Goal: Use online tool/utility

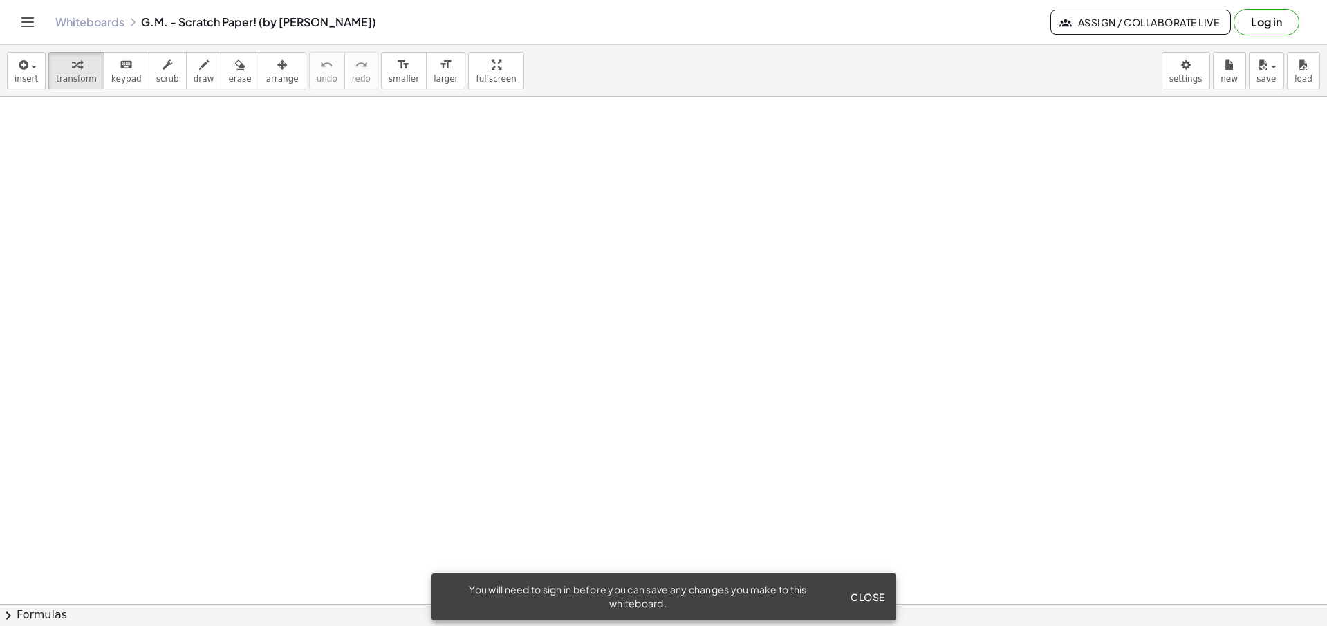
click at [203, 65] on div "button" at bounding box center [204, 64] width 21 height 17
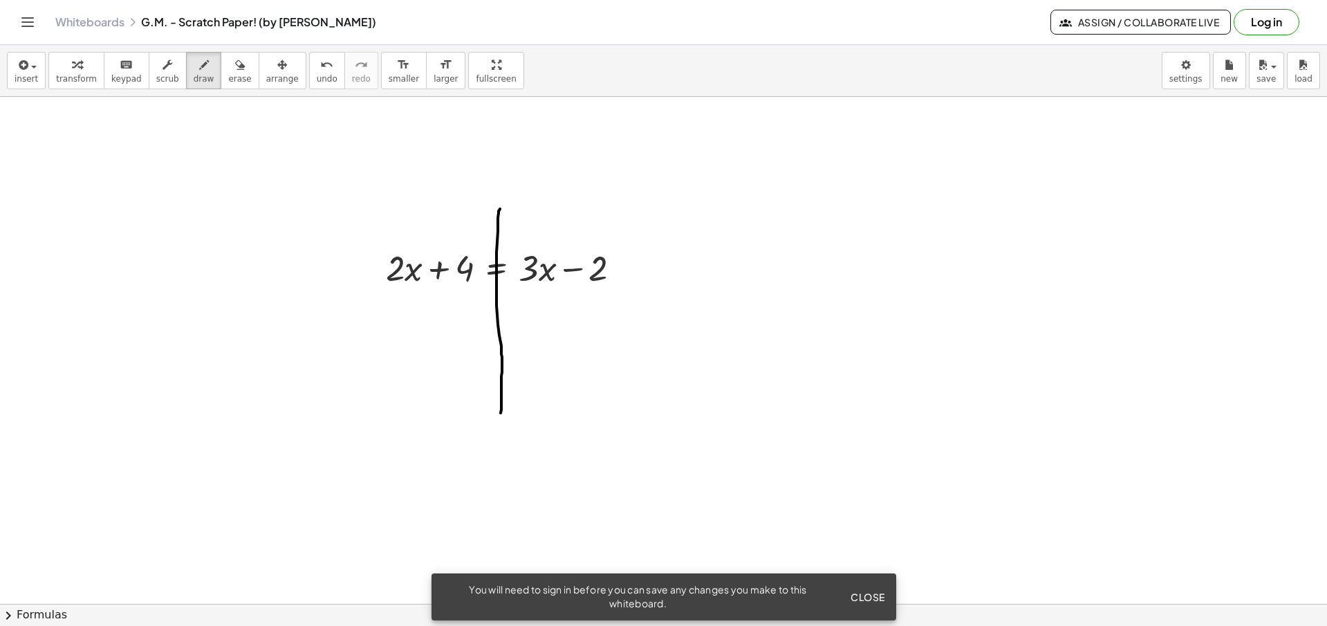
drag, startPoint x: 496, startPoint y: 261, endPoint x: 507, endPoint y: 432, distance: 171.8
click at [89, 68] on div "button" at bounding box center [76, 64] width 41 height 17
drag, startPoint x: 401, startPoint y: 270, endPoint x: 545, endPoint y: 288, distance: 144.8
click at [545, 288] on div at bounding box center [506, 266] width 254 height 47
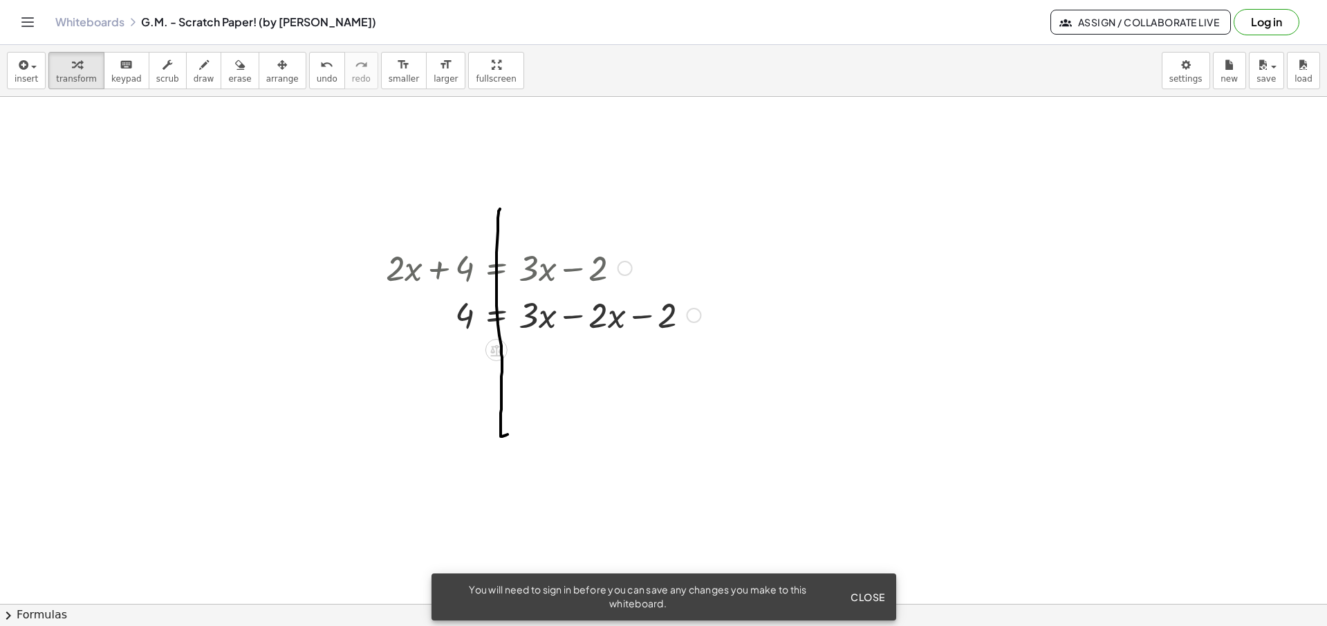
click at [572, 318] on div at bounding box center [543, 313] width 328 height 47
drag, startPoint x: 572, startPoint y: 375, endPoint x: 478, endPoint y: 364, distance: 94.1
click at [478, 364] on div at bounding box center [543, 360] width 328 height 47
click at [439, 410] on div at bounding box center [543, 407] width 328 height 47
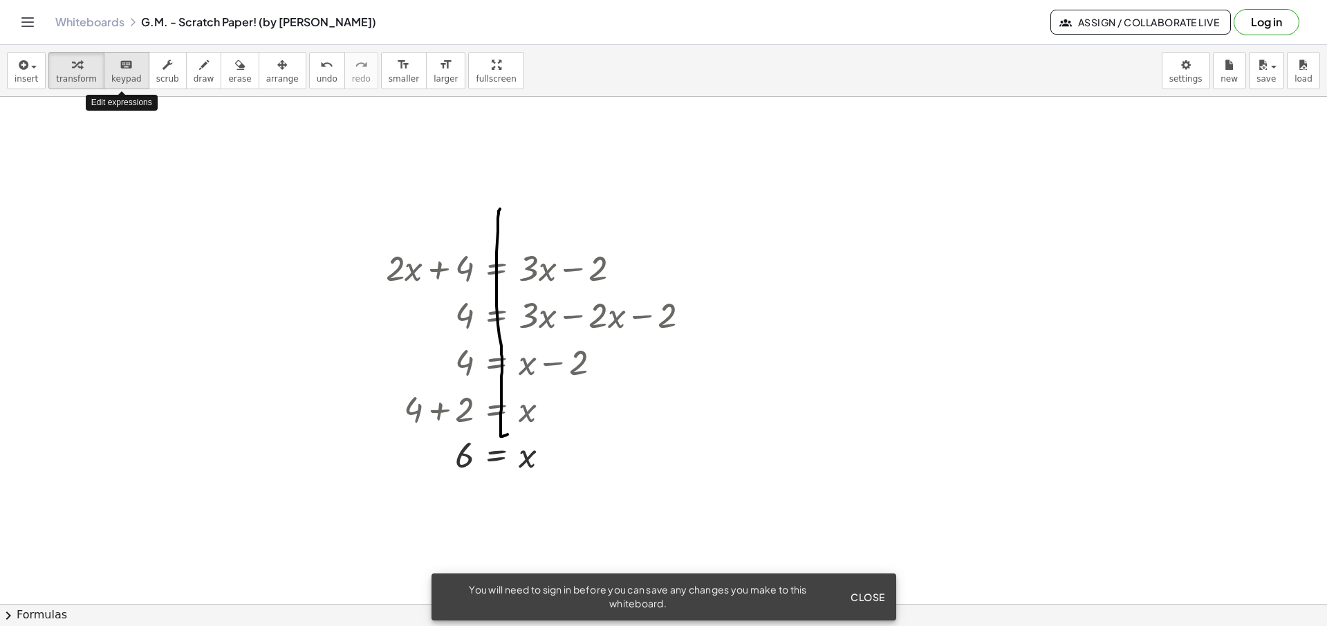
click at [126, 71] on icon "keyboard" at bounding box center [126, 65] width 13 height 17
click at [71, 75] on span "transform" at bounding box center [76, 79] width 41 height 10
click at [23, 74] on span "insert" at bounding box center [27, 79] width 24 height 10
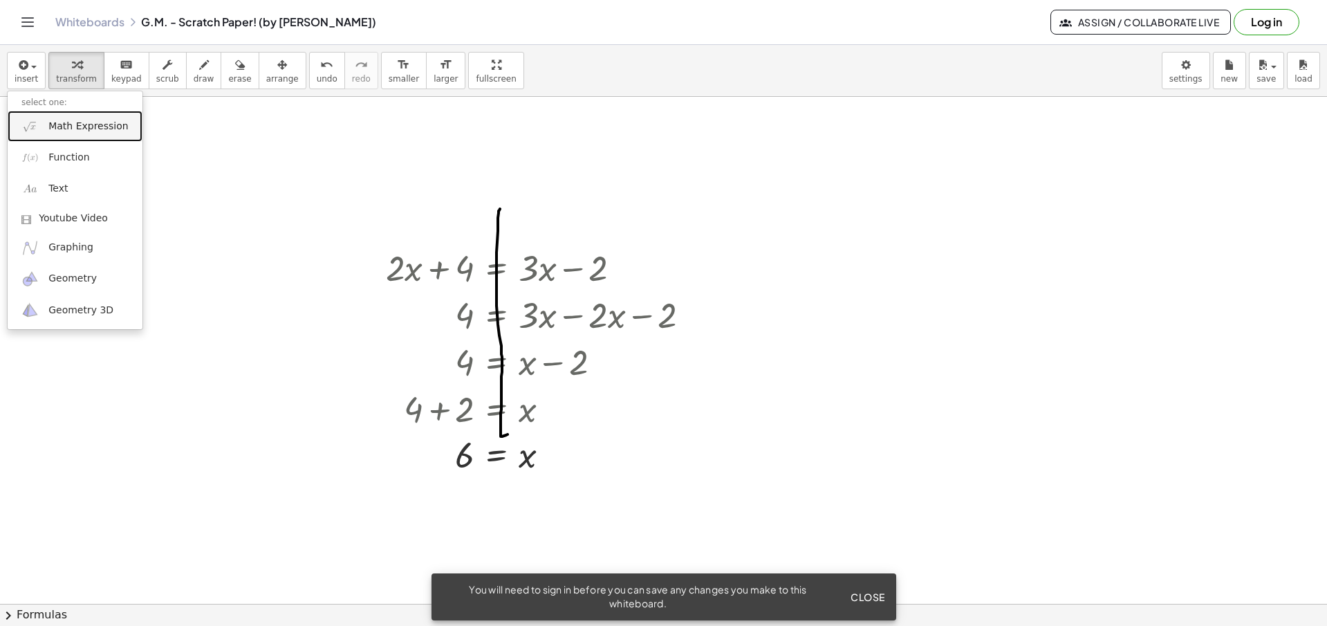
click at [97, 137] on link "Math Expression" at bounding box center [75, 126] width 135 height 31
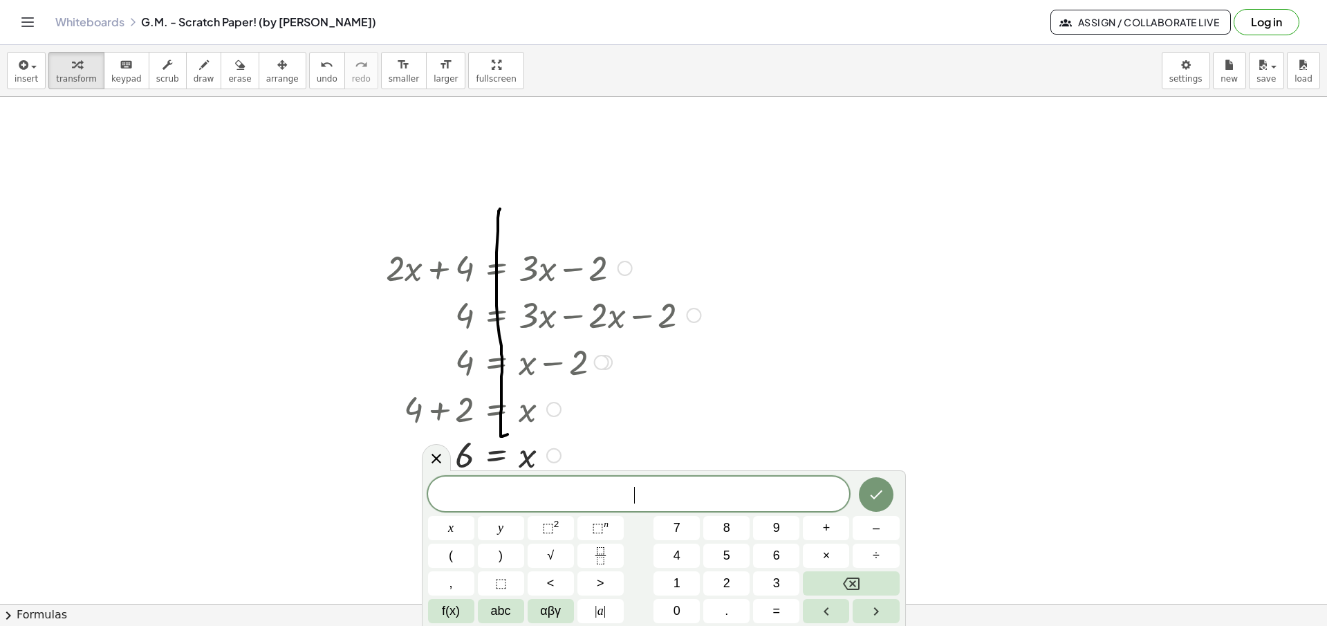
scroll to position [8, 0]
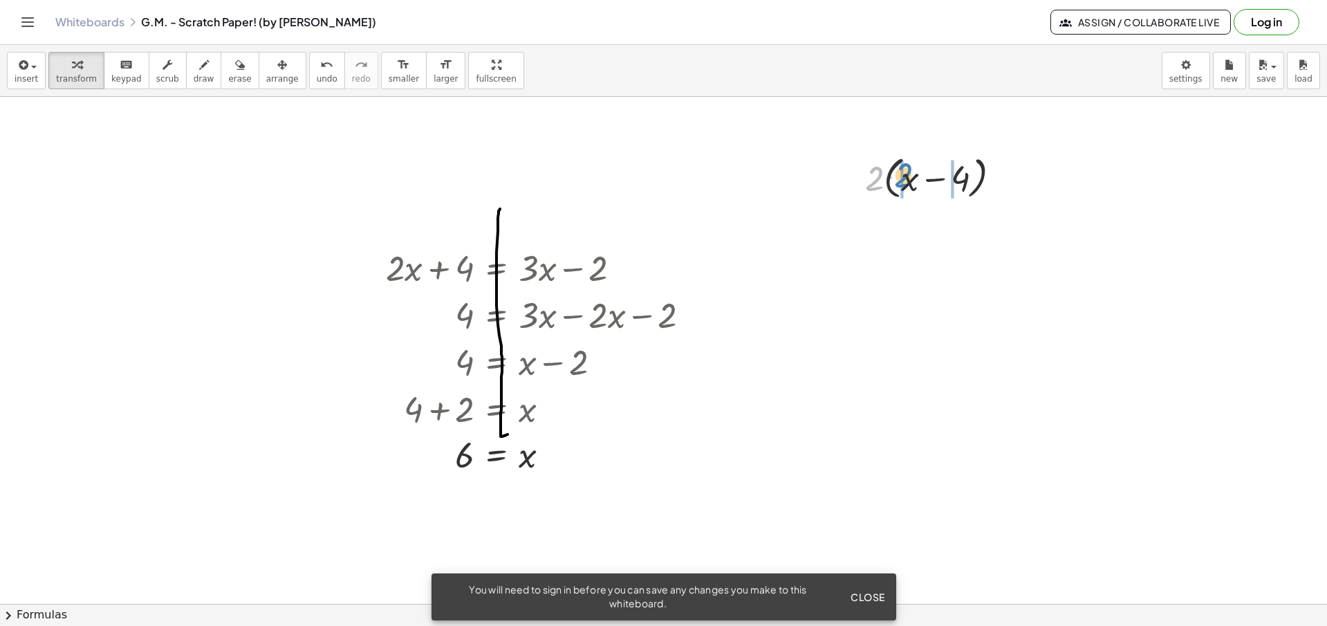
drag, startPoint x: 879, startPoint y: 178, endPoint x: 906, endPoint y: 175, distance: 27.8
click at [906, 175] on div at bounding box center [938, 177] width 160 height 53
